Goal: Navigation & Orientation: Understand site structure

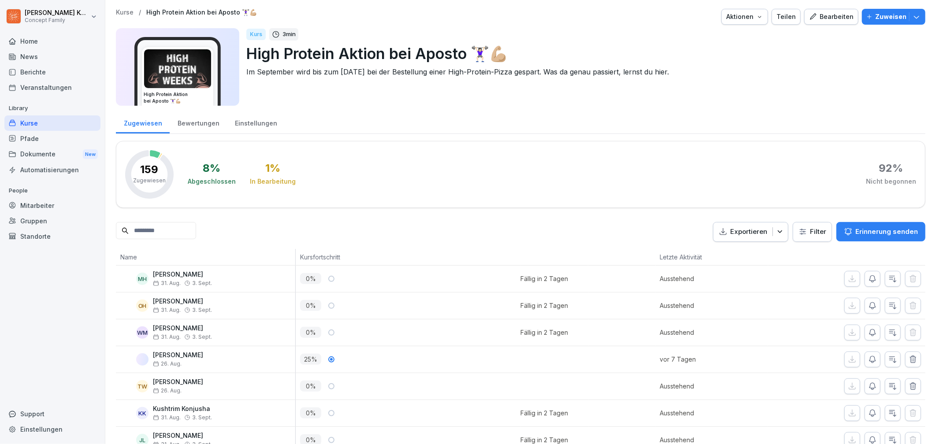
click at [180, 129] on div "Bewertungen" at bounding box center [198, 122] width 57 height 22
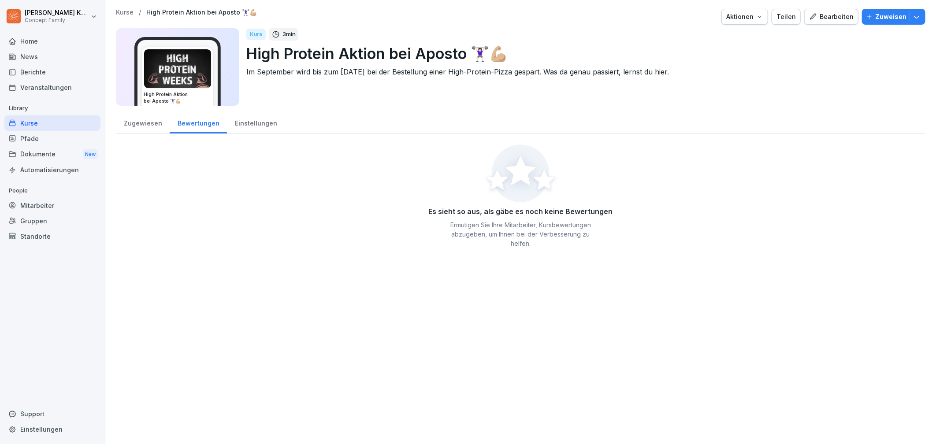
click at [247, 128] on div "Einstellungen" at bounding box center [256, 122] width 58 height 22
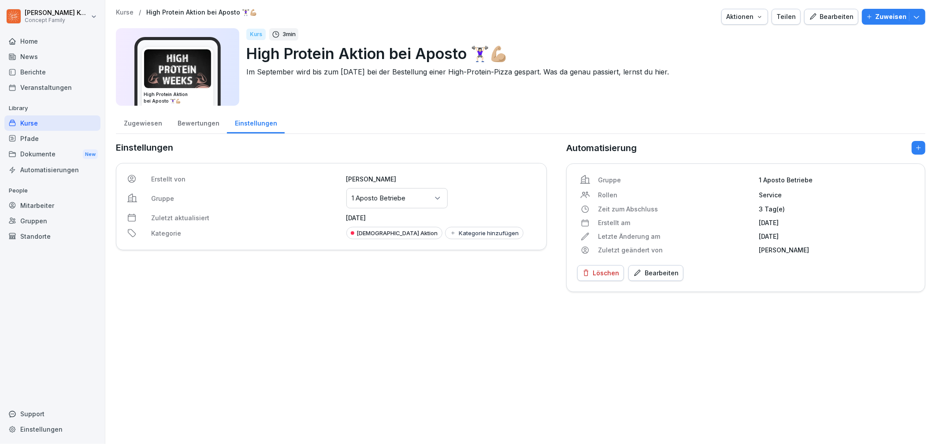
click at [149, 127] on div "Zugewiesen" at bounding box center [143, 122] width 54 height 22
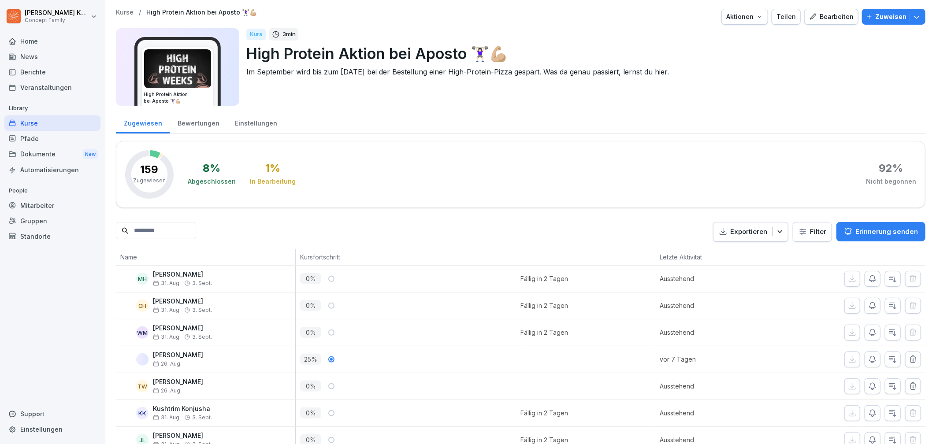
click at [36, 128] on div "Kurse" at bounding box center [52, 122] width 96 height 15
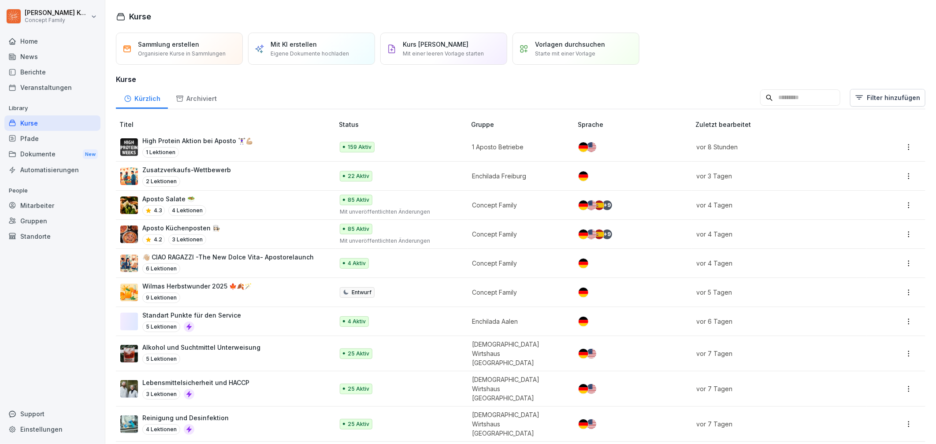
click at [34, 42] on div "Home" at bounding box center [52, 40] width 96 height 15
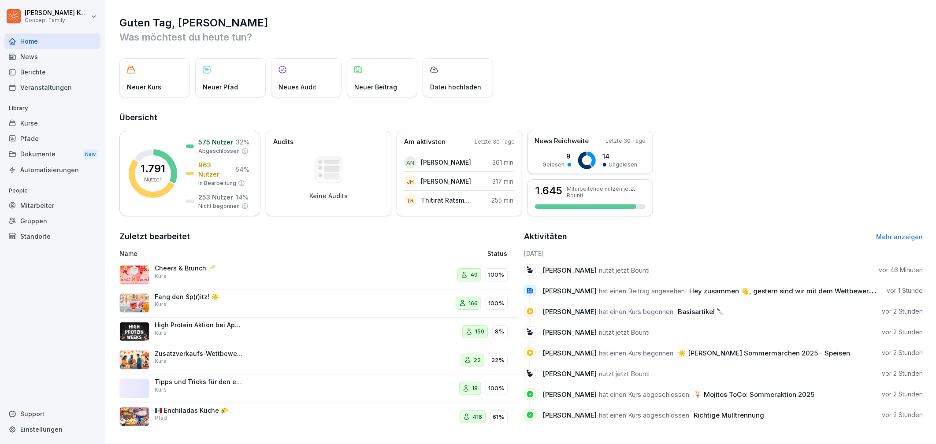
click at [192, 301] on div "Fang den Sp(r)itz! ☀️ Kurs" at bounding box center [199, 301] width 88 height 16
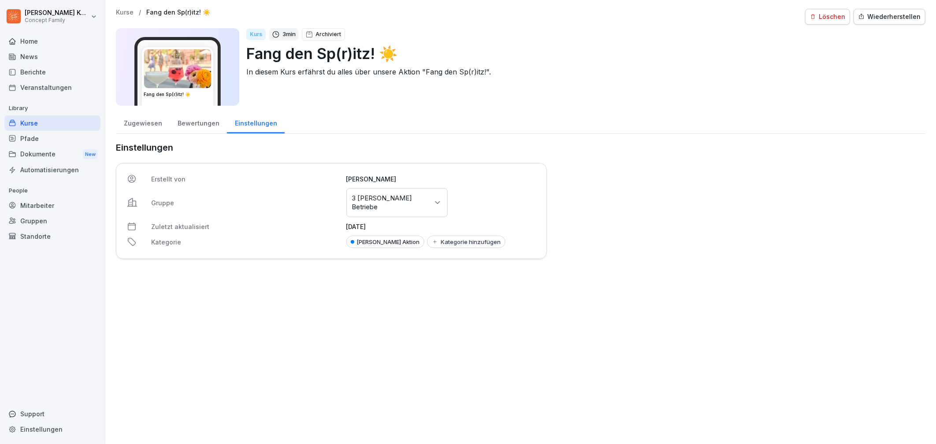
click at [201, 128] on div "Bewertungen" at bounding box center [198, 122] width 57 height 22
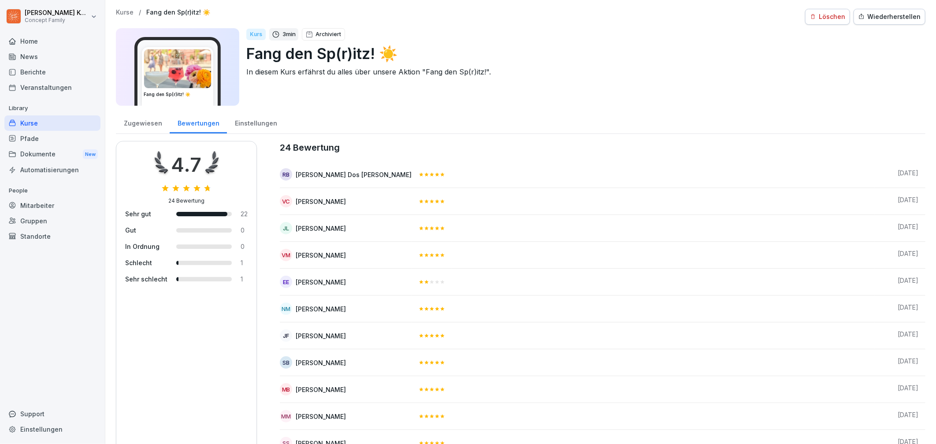
click at [152, 123] on div "Zugewiesen" at bounding box center [143, 122] width 54 height 22
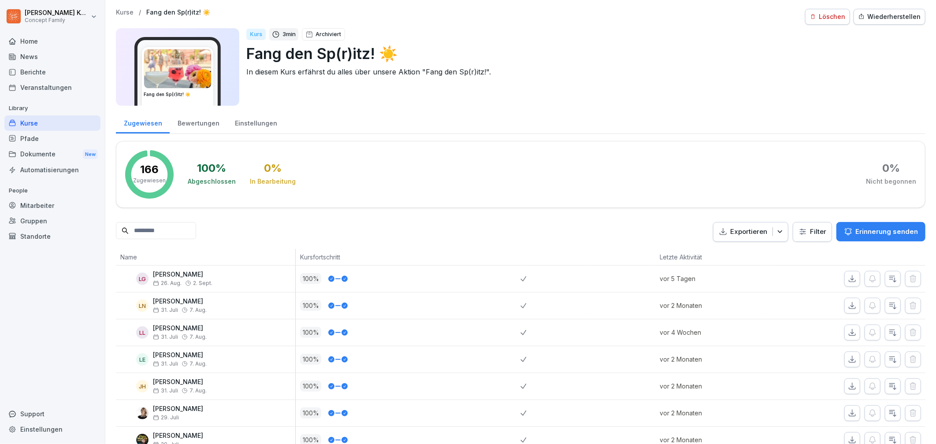
click at [33, 126] on div "Kurse" at bounding box center [52, 122] width 96 height 15
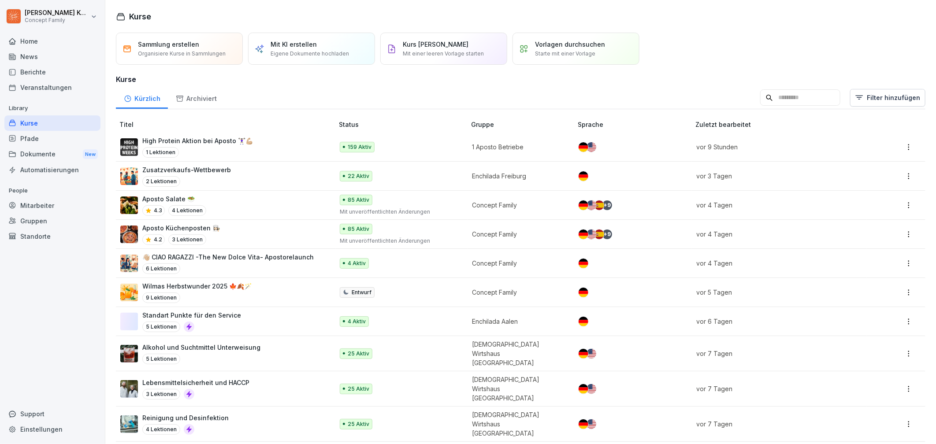
click at [224, 149] on div "1 Lektionen" at bounding box center [197, 152] width 111 height 11
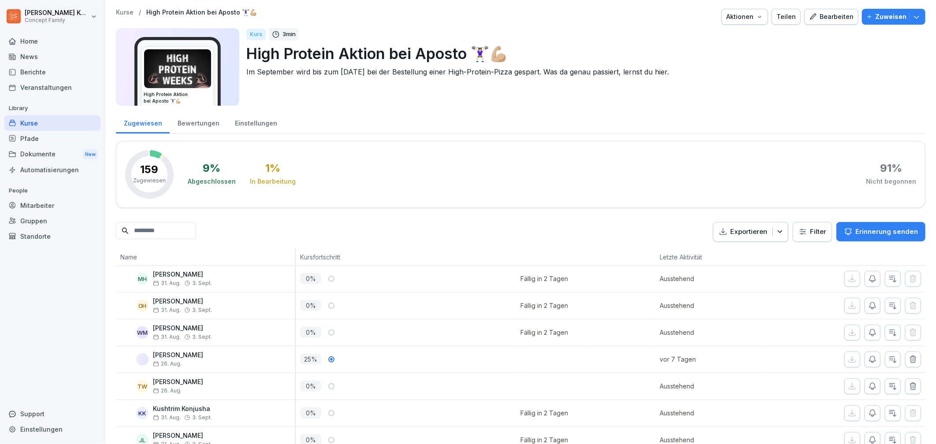
click at [201, 126] on div "Bewertungen" at bounding box center [198, 122] width 57 height 22
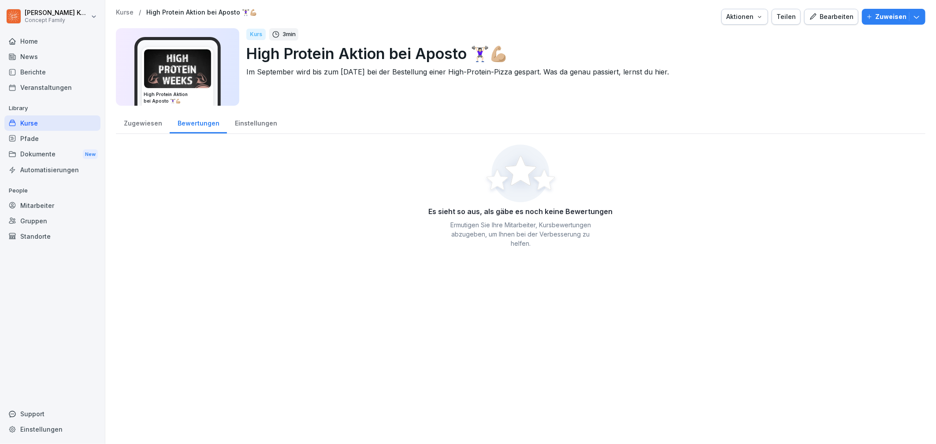
click at [248, 124] on div "Einstellungen" at bounding box center [256, 122] width 58 height 22
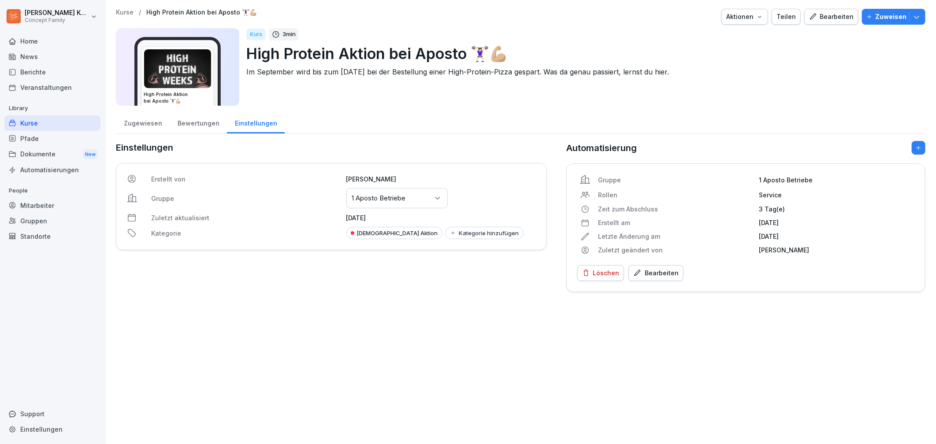
click at [129, 122] on div "Zugewiesen" at bounding box center [143, 122] width 54 height 22
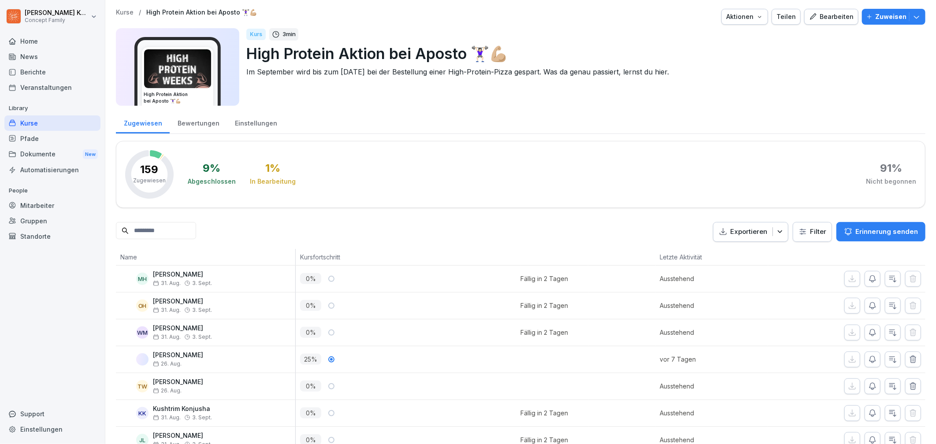
click at [28, 126] on div "Kurse" at bounding box center [52, 122] width 96 height 15
